Goal: Transaction & Acquisition: Book appointment/travel/reservation

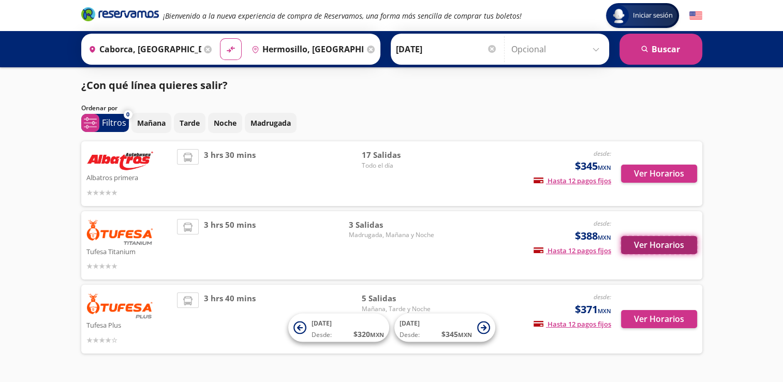
click at [657, 242] on button "Ver Horarios" at bounding box center [659, 245] width 76 height 18
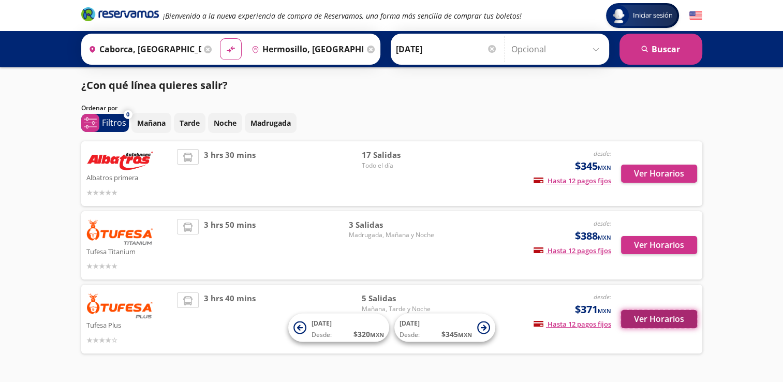
click at [654, 317] on button "Ver Horarios" at bounding box center [659, 319] width 76 height 18
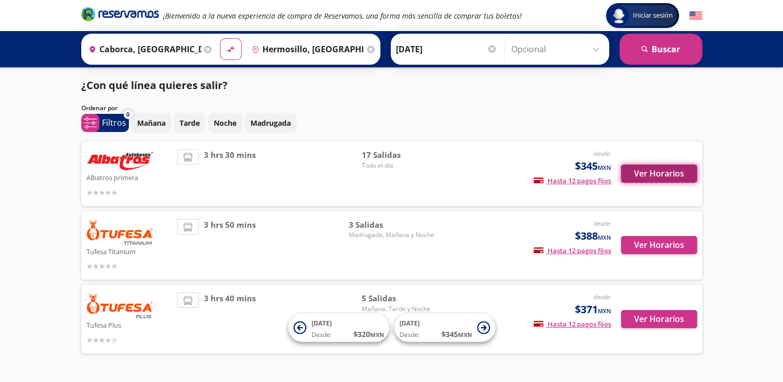
click at [657, 177] on button "Ver Horarios" at bounding box center [659, 174] width 76 height 18
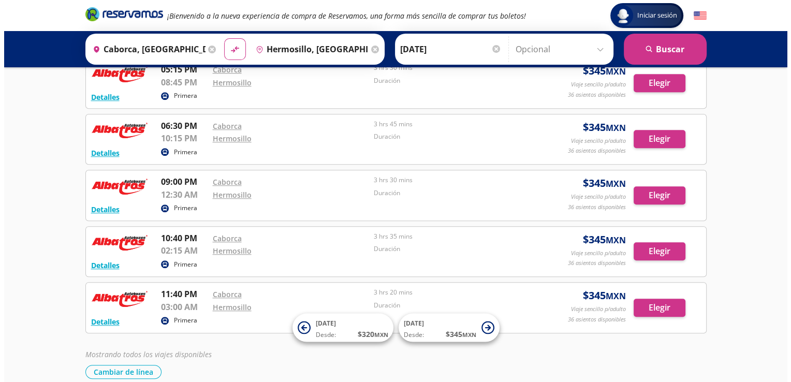
scroll to position [725, 0]
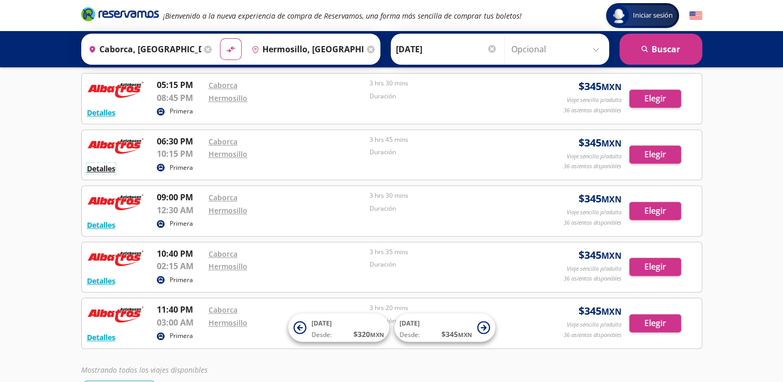
click at [105, 170] on button "Detalles" at bounding box center [101, 168] width 28 height 11
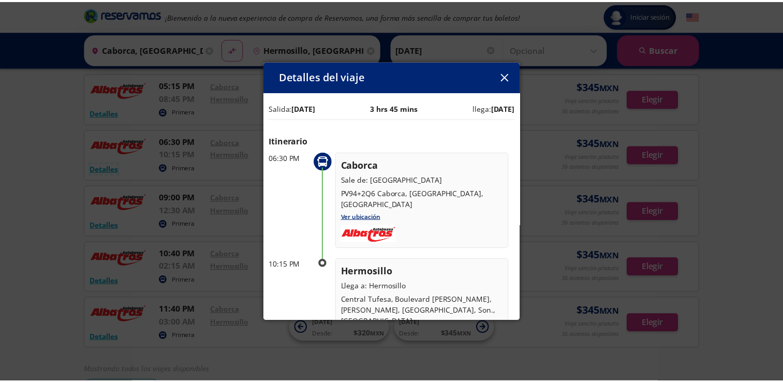
scroll to position [23, 0]
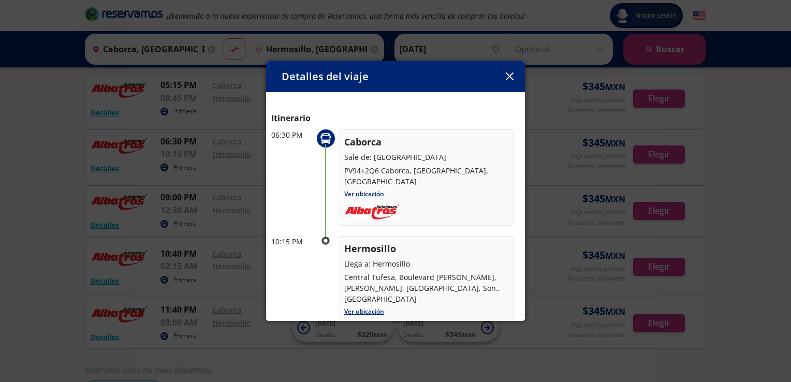
click at [508, 72] on icon "button" at bounding box center [510, 76] width 8 height 8
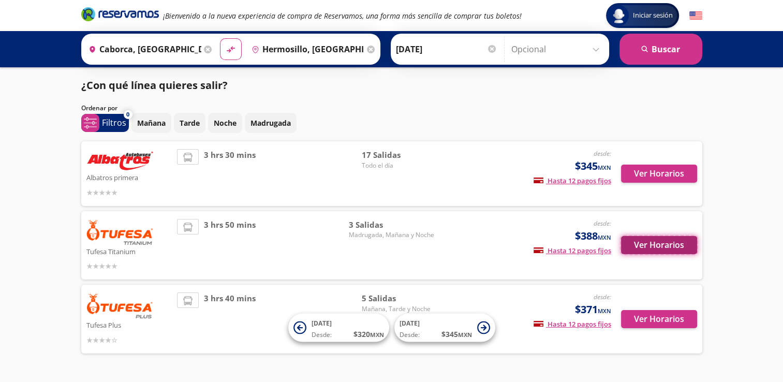
click at [638, 241] on button "Ver Horarios" at bounding box center [659, 245] width 76 height 18
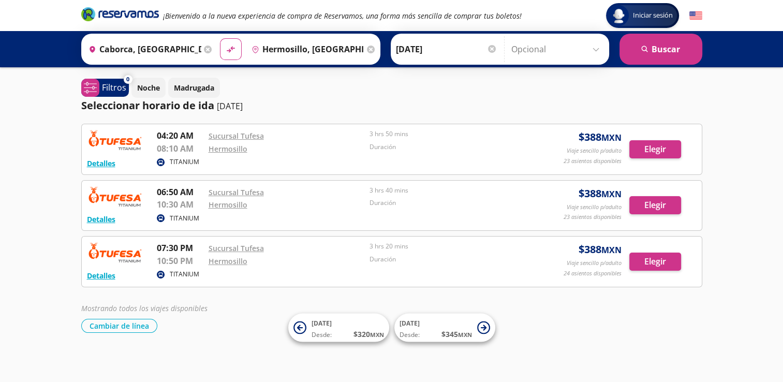
click at [280, 251] on div "Sucursal Tufesa" at bounding box center [287, 248] width 156 height 12
click at [656, 262] on button "Elegir" at bounding box center [655, 262] width 52 height 18
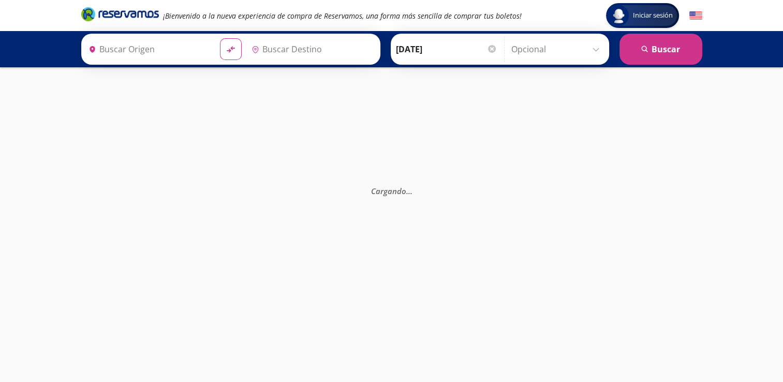
type input "Caborca, [GEOGRAPHIC_DATA]"
type input "Hermosillo, [GEOGRAPHIC_DATA]"
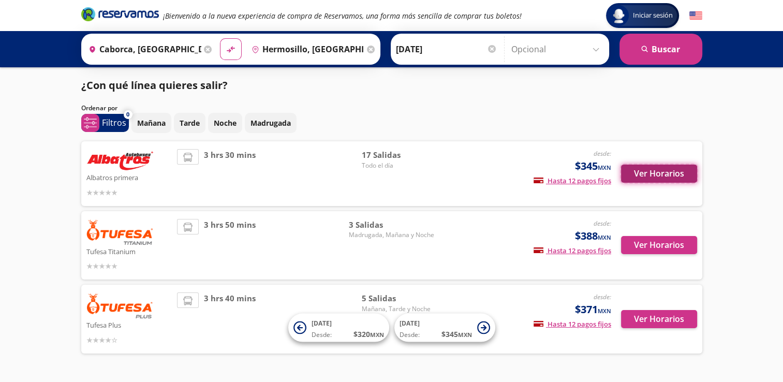
click at [652, 175] on button "Ver Horarios" at bounding box center [659, 174] width 76 height 18
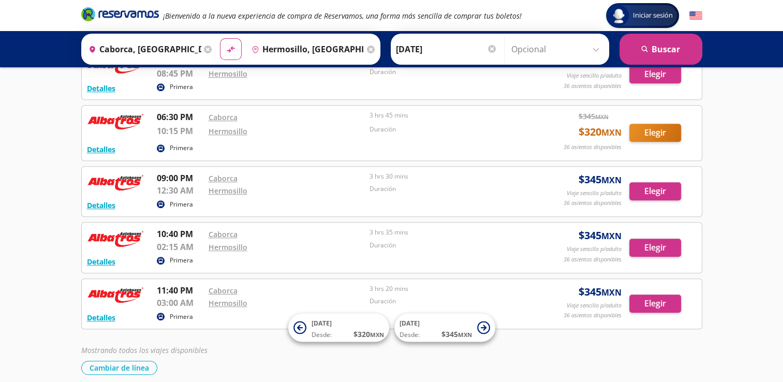
scroll to position [725, 0]
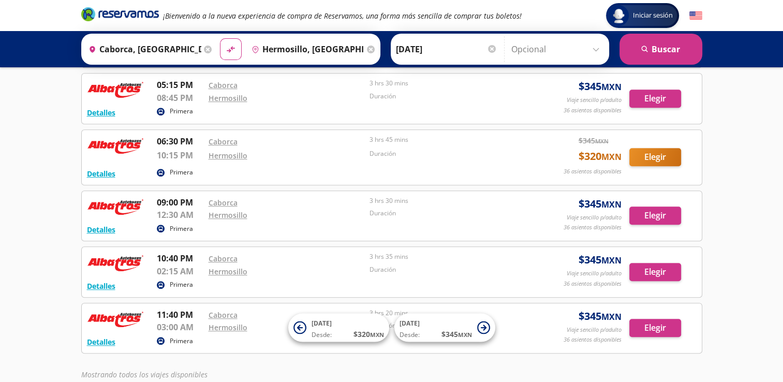
click at [298, 151] on div "Hermosillo" at bounding box center [287, 155] width 156 height 12
click at [646, 152] on button "Elegir" at bounding box center [655, 157] width 52 height 18
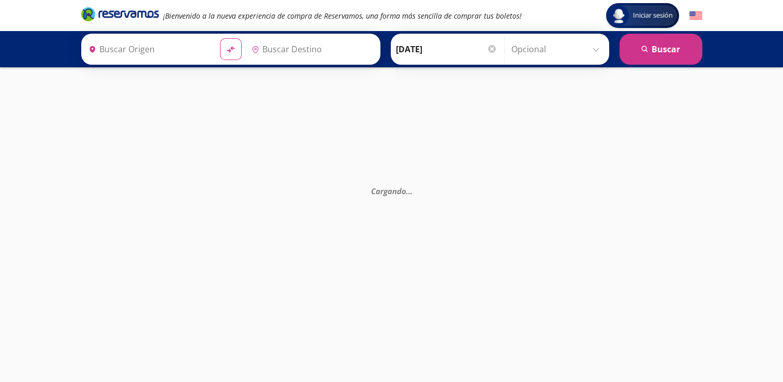
type input "Hermosillo, [GEOGRAPHIC_DATA]"
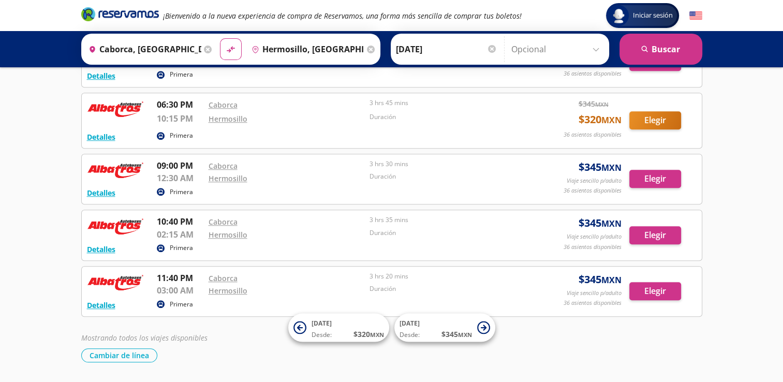
scroll to position [737, 0]
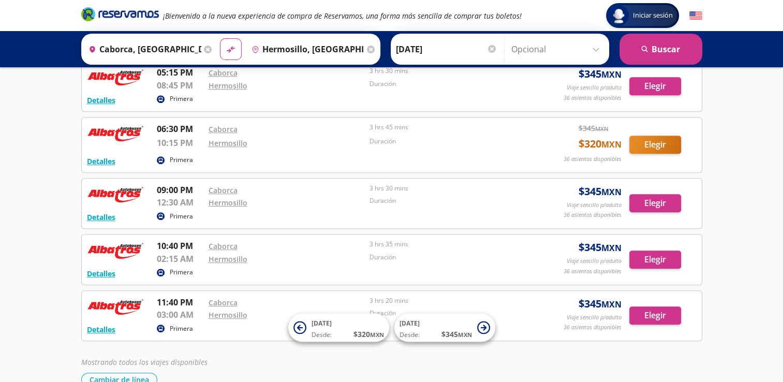
click at [391, 139] on p "Duración" at bounding box center [448, 141] width 156 height 9
click at [388, 123] on p "3 hrs 45 mins" at bounding box center [448, 127] width 156 height 9
click at [229, 125] on link "Caborca" at bounding box center [223, 129] width 29 height 10
click at [428, 185] on p "3 hrs 30 mins" at bounding box center [448, 188] width 156 height 9
click at [435, 139] on p "Duración" at bounding box center [448, 141] width 156 height 9
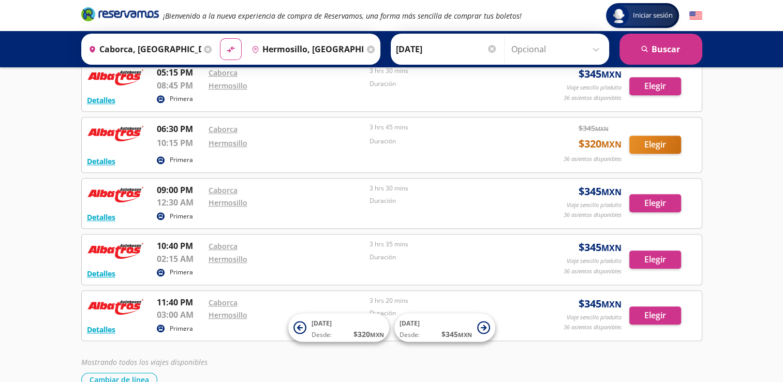
click at [366, 139] on div "06:30 PM Caborca 10:15 PM Hermosillo 3 hrs 45 mins Duración" at bounding box center [341, 138] width 369 height 31
click at [384, 124] on p "3 hrs 45 mins" at bounding box center [448, 127] width 156 height 9
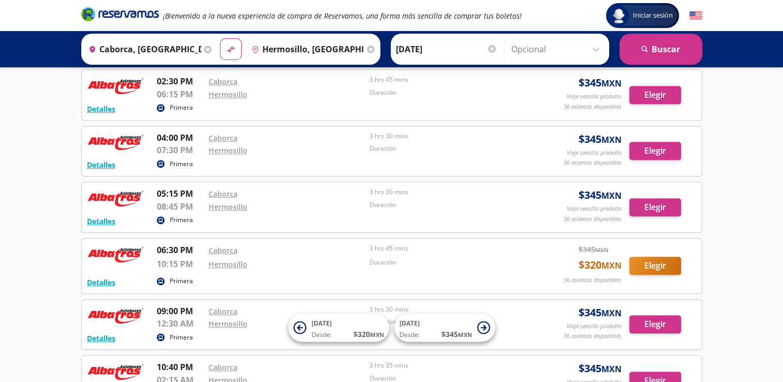
scroll to position [634, 0]
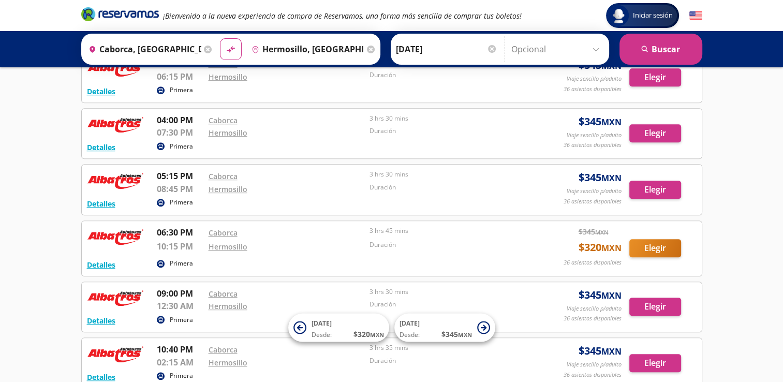
click at [177, 49] on input "Caborca, [GEOGRAPHIC_DATA]" at bounding box center [142, 49] width 117 height 26
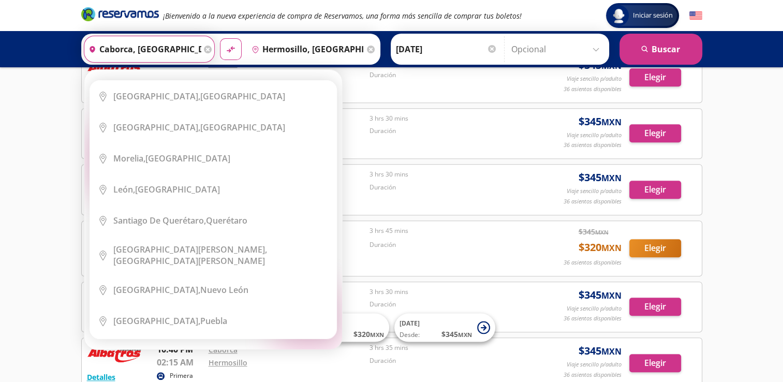
drag, startPoint x: 177, startPoint y: 49, endPoint x: 89, endPoint y: 51, distance: 87.5
click at [89, 51] on div "heroicons:map-pin-20-solid [GEOGRAPHIC_DATA], [GEOGRAPHIC_DATA]" at bounding box center [142, 49] width 117 height 26
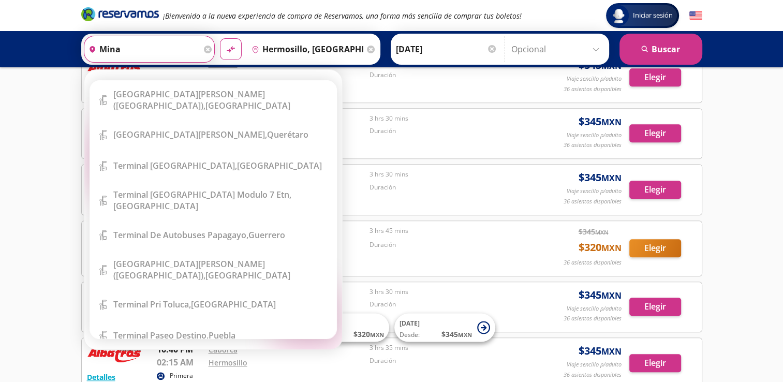
type input "mina"
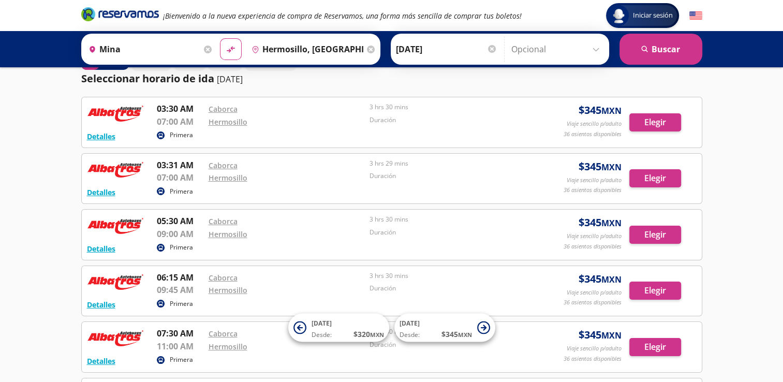
scroll to position [0, 0]
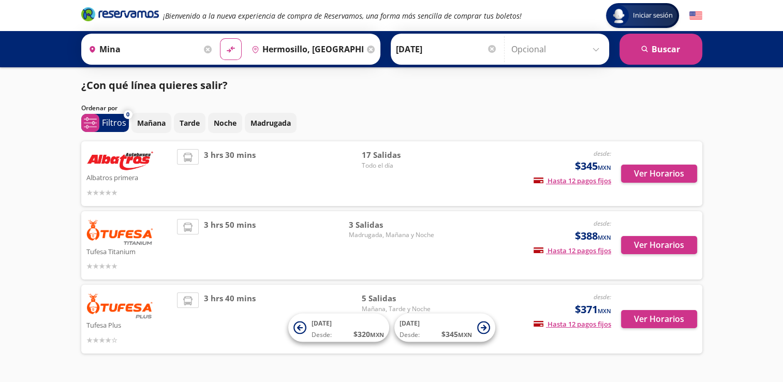
click at [100, 167] on img at bounding box center [119, 160] width 67 height 22
click at [97, 158] on img at bounding box center [119, 160] width 67 height 22
click at [271, 156] on div "3 hrs 30 mins" at bounding box center [269, 173] width 185 height 49
click at [244, 155] on span "3 hrs 30 mins" at bounding box center [230, 173] width 52 height 49
